Goal: Task Accomplishment & Management: Use online tool/utility

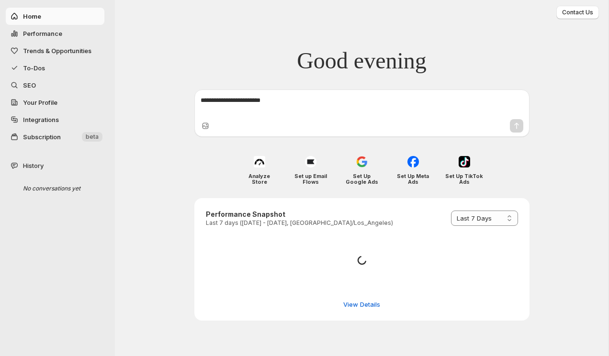
select select "*********"
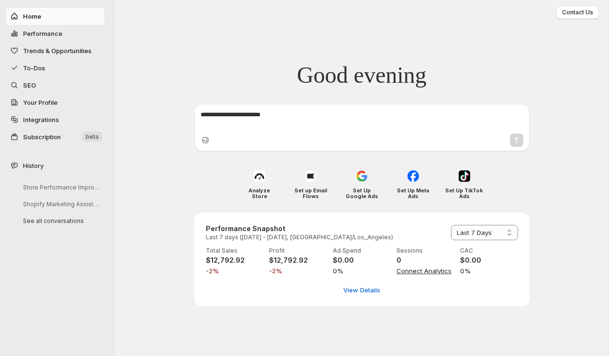
click at [79, 33] on span "Performance" at bounding box center [62, 34] width 79 height 10
select select "**********"
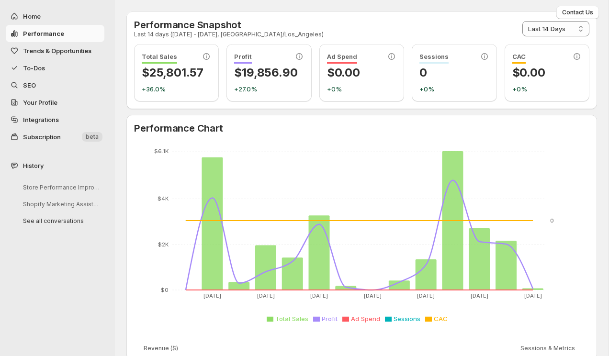
click at [57, 61] on button "To-Dos" at bounding box center [55, 67] width 99 height 17
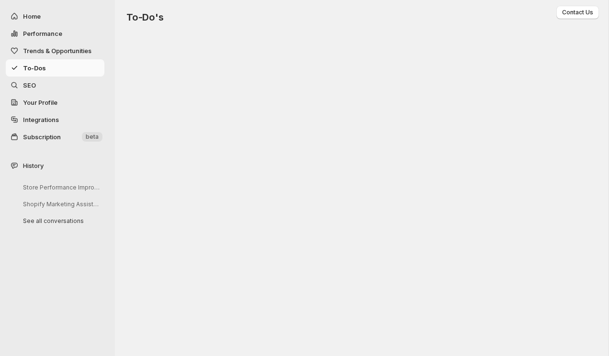
click at [57, 50] on span "Trends & Opportunities" at bounding box center [57, 51] width 68 height 8
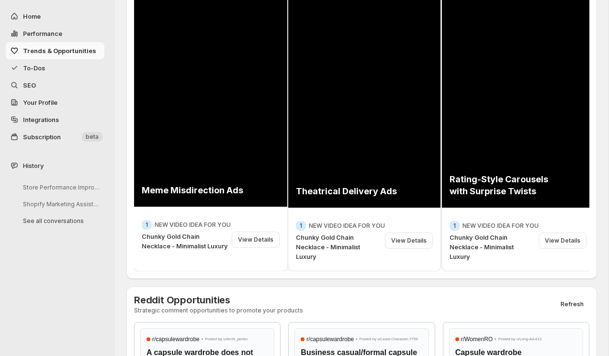
scroll to position [170, 0]
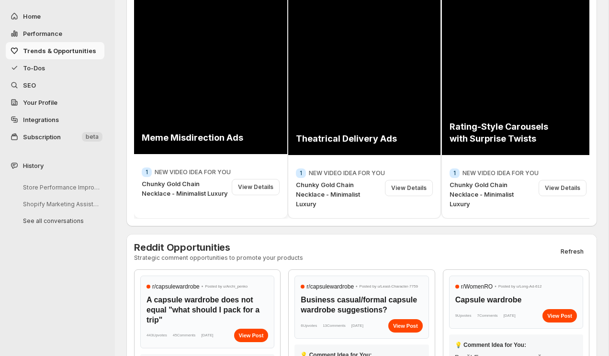
click at [265, 195] on div "View Details" at bounding box center [256, 187] width 48 height 16
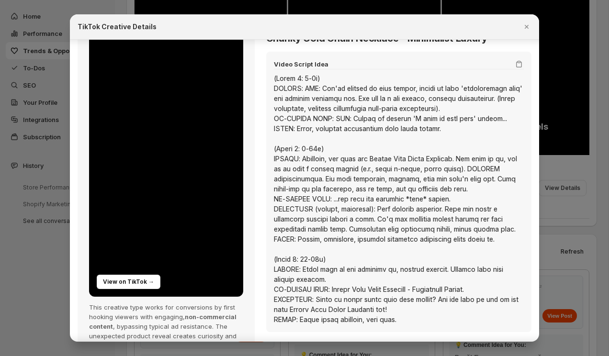
scroll to position [0, 0]
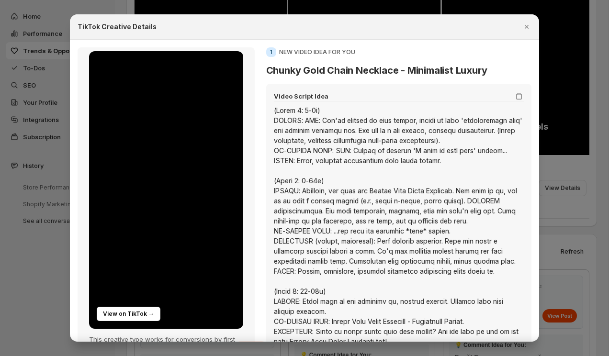
click at [291, 8] on div at bounding box center [304, 178] width 609 height 356
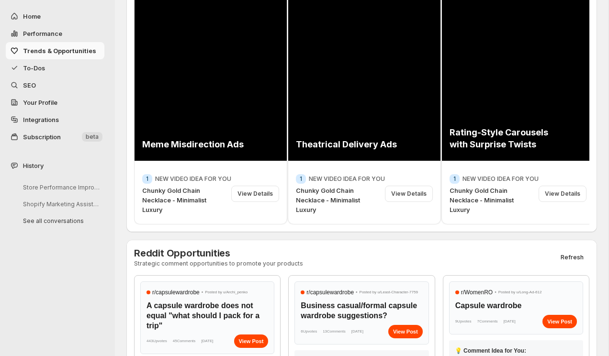
scroll to position [416, 0]
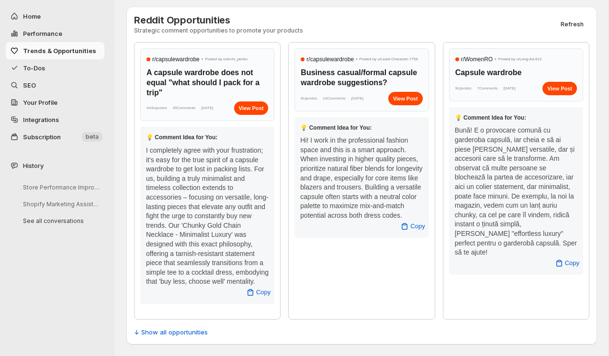
click at [46, 62] on button "To-Dos" at bounding box center [55, 67] width 99 height 17
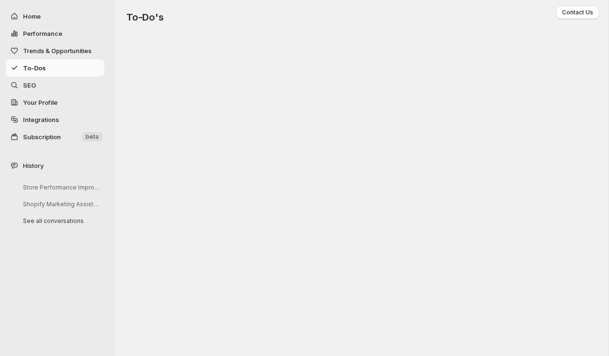
scroll to position [0, 0]
click at [62, 83] on span "SEO" at bounding box center [62, 85] width 79 height 10
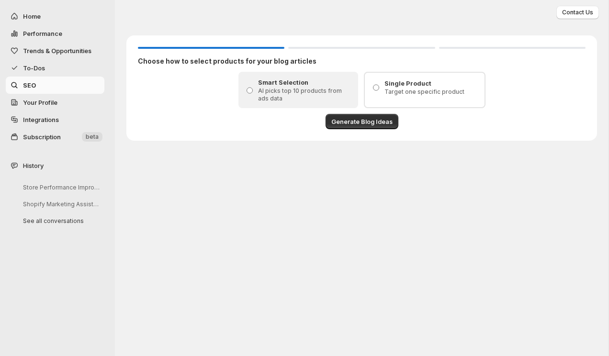
click at [65, 19] on span "Home" at bounding box center [62, 16] width 79 height 10
select select "**********"
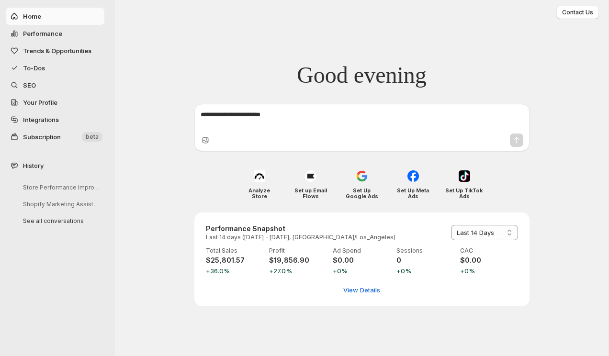
click at [236, 110] on textarea at bounding box center [362, 119] width 323 height 19
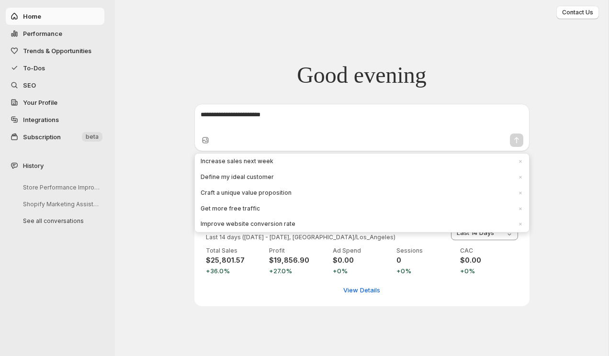
click at [220, 78] on div "Good evening Increase sales next week × Define my ideal customer × Craft a uniq…" at bounding box center [362, 101] width 494 height 102
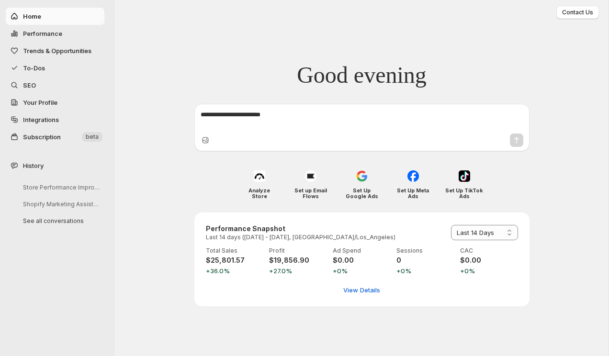
click at [228, 113] on textarea at bounding box center [362, 119] width 323 height 19
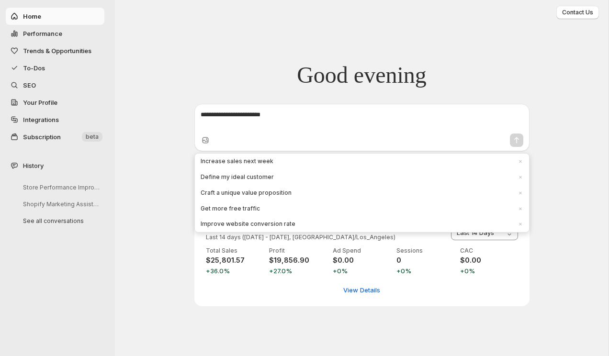
click at [228, 99] on div "Good evening Increase sales next week × Define my ideal customer × Craft a uniq…" at bounding box center [362, 101] width 494 height 102
click at [252, 127] on textarea at bounding box center [362, 119] width 323 height 19
click at [262, 163] on span "Increase sales next week" at bounding box center [356, 162] width 311 height 8
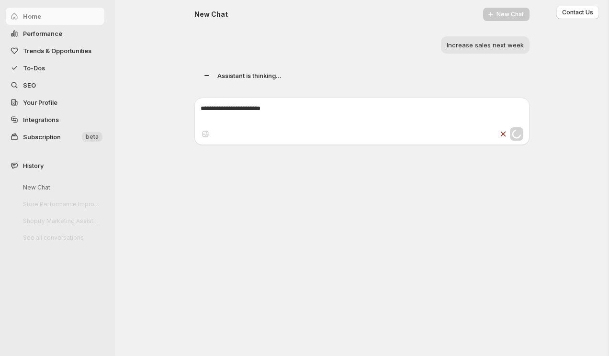
click at [281, 53] on div "Increase sales next week" at bounding box center [361, 44] width 335 height 17
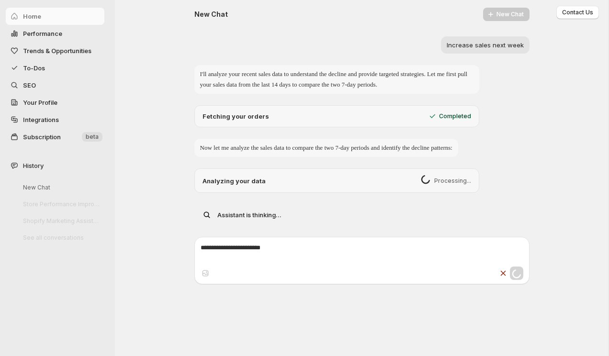
click at [443, 185] on span "Processing..." at bounding box center [452, 181] width 37 height 8
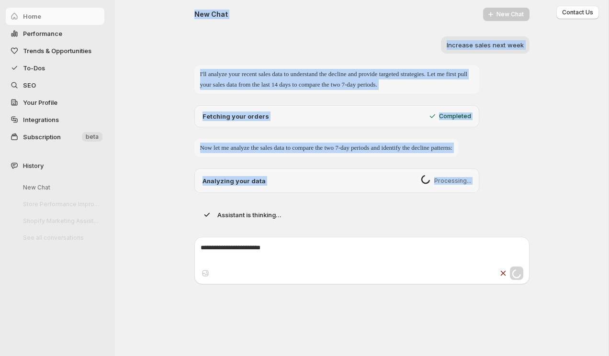
click at [446, 193] on div "Analyzing your data Processing..." at bounding box center [336, 181] width 285 height 24
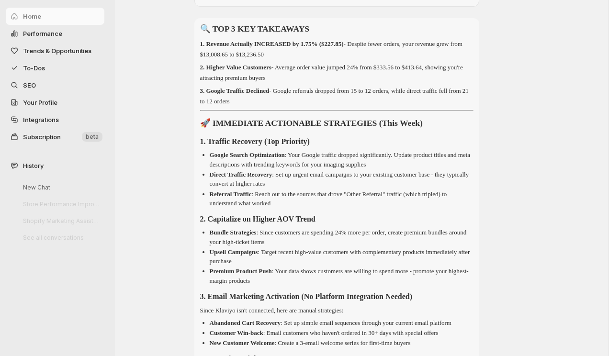
scroll to position [188, 0]
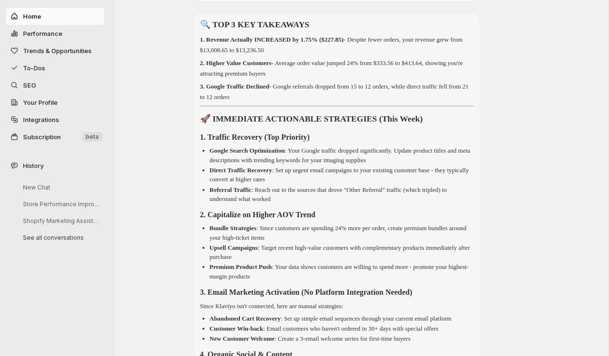
click at [245, 79] on p "2. Higher Value Customers - Average order value jumped 24% from $333.56 to $413…" at bounding box center [336, 68] width 273 height 21
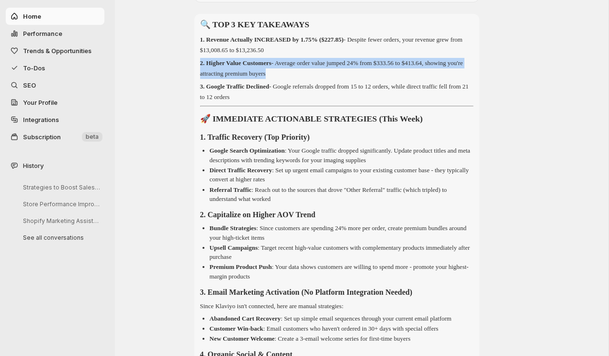
click at [245, 79] on p "2. Higher Value Customers - Average order value jumped 24% from $333.56 to $413…" at bounding box center [336, 68] width 273 height 21
click at [363, 79] on p "2. Higher Value Customers - Average order value jumped 24% from $333.56 to $413…" at bounding box center [336, 68] width 273 height 21
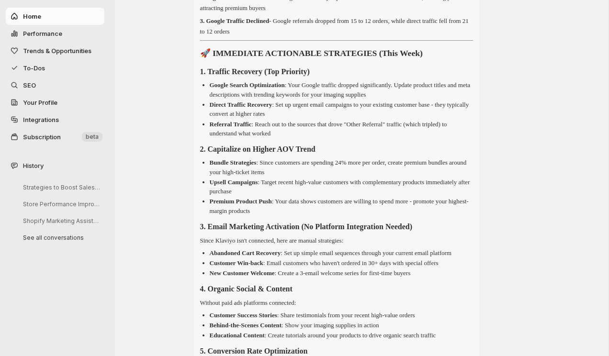
scroll to position [235, 0]
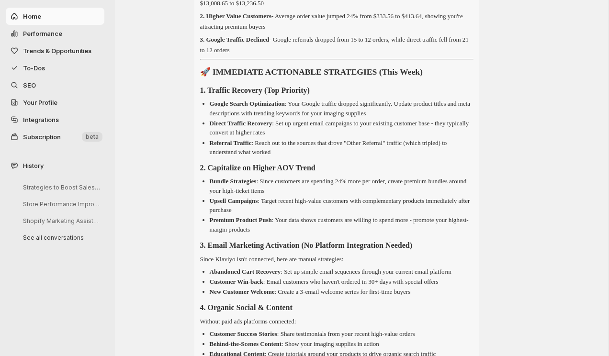
click at [80, 135] on span "Subscription" at bounding box center [51, 137] width 57 height 10
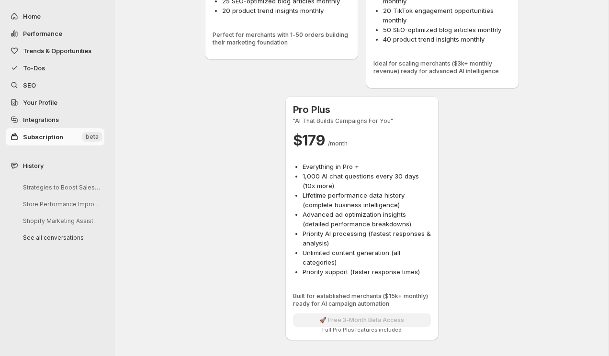
scroll to position [0, 0]
